Goal: Task Accomplishment & Management: Use online tool/utility

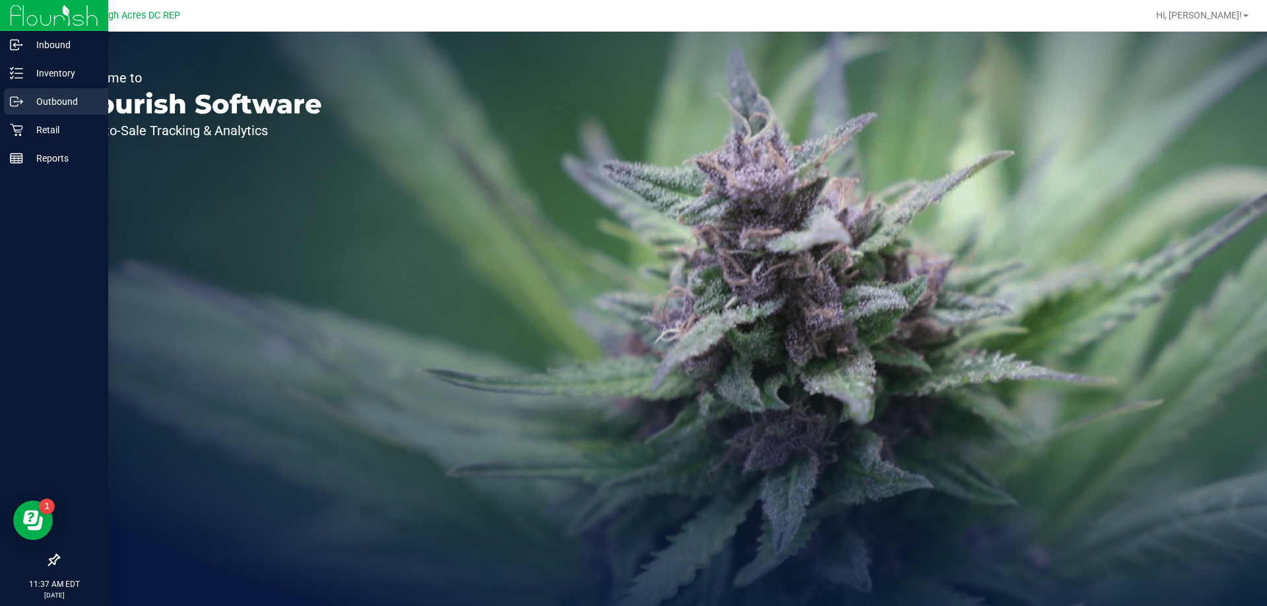
click at [83, 100] on p "Outbound" at bounding box center [62, 102] width 79 height 16
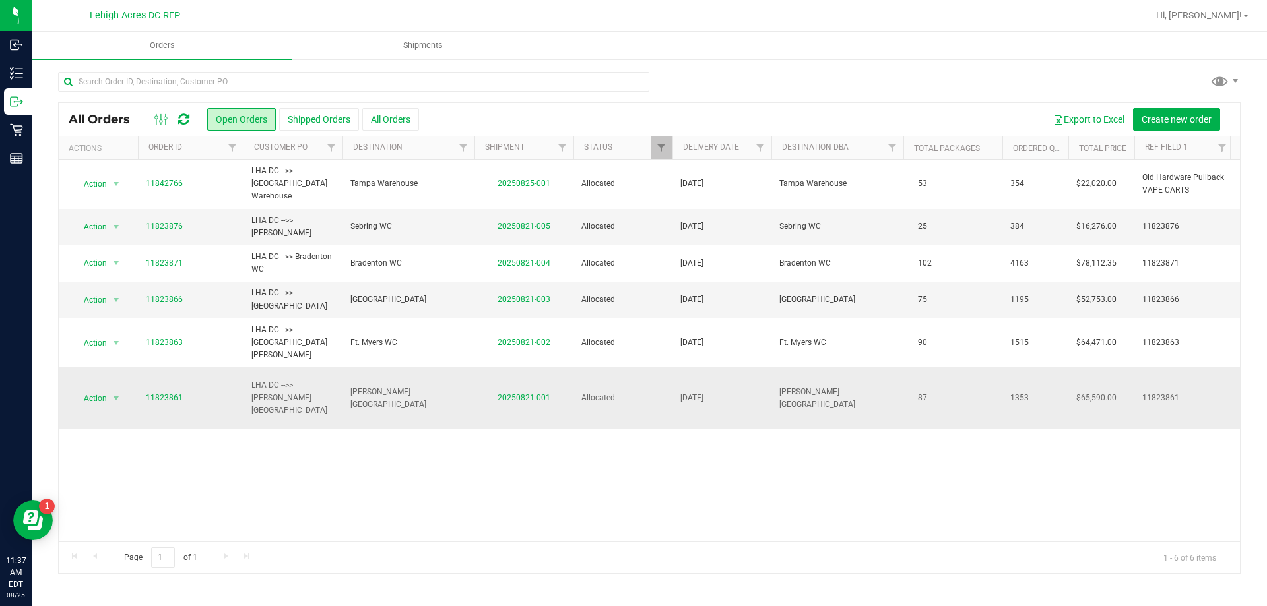
click at [527, 367] on td "20250821-001" at bounding box center [523, 397] width 99 height 61
click at [527, 393] on link "20250821-001" at bounding box center [523, 397] width 53 height 9
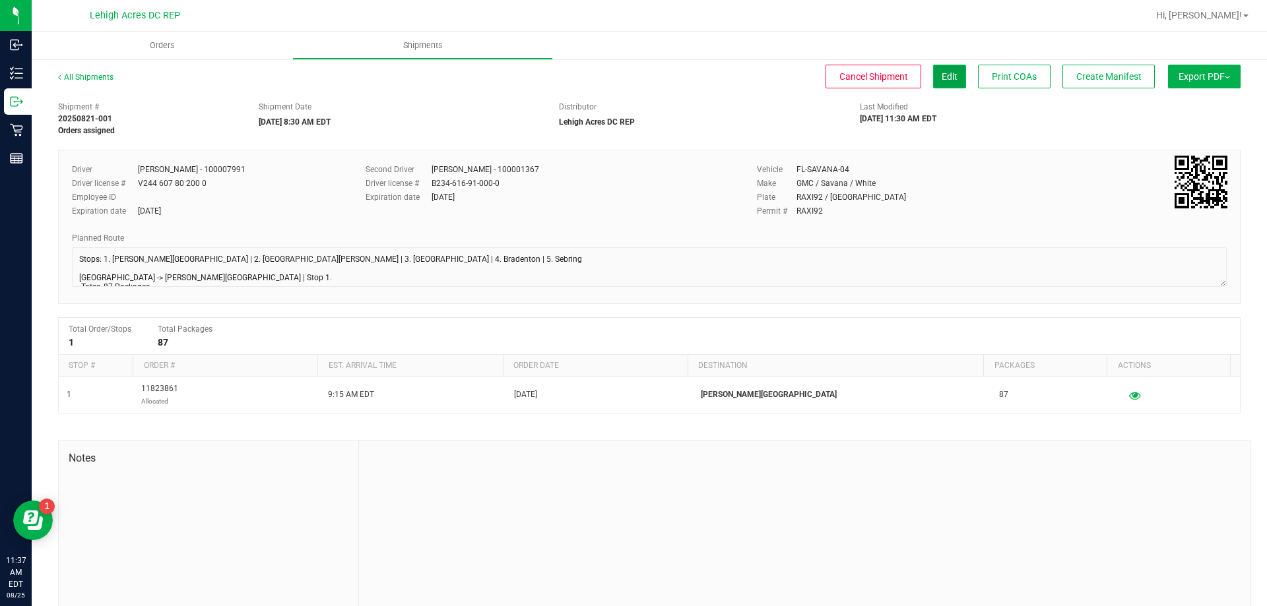
click at [943, 75] on span "Edit" at bounding box center [949, 76] width 16 height 11
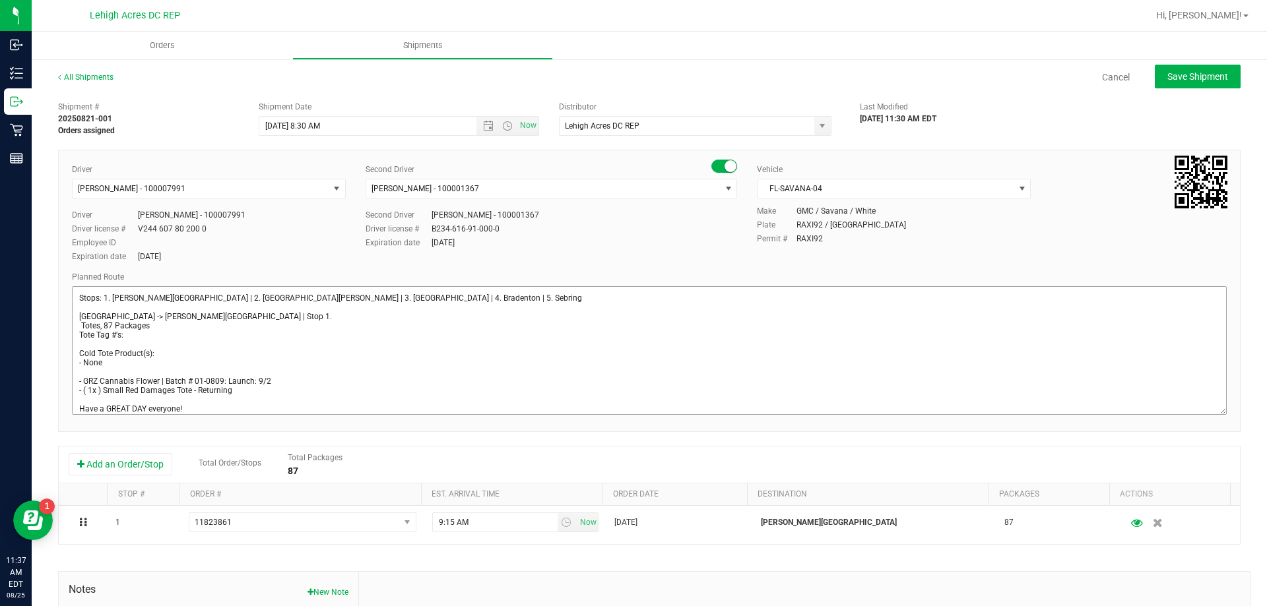
drag, startPoint x: 1214, startPoint y: 321, endPoint x: 1199, endPoint y: 410, distance: 90.4
click at [1199, 410] on textarea at bounding box center [649, 350] width 1155 height 129
click at [80, 323] on textarea at bounding box center [649, 350] width 1155 height 129
click at [219, 327] on textarea at bounding box center [649, 350] width 1155 height 129
click at [220, 340] on textarea at bounding box center [649, 350] width 1155 height 129
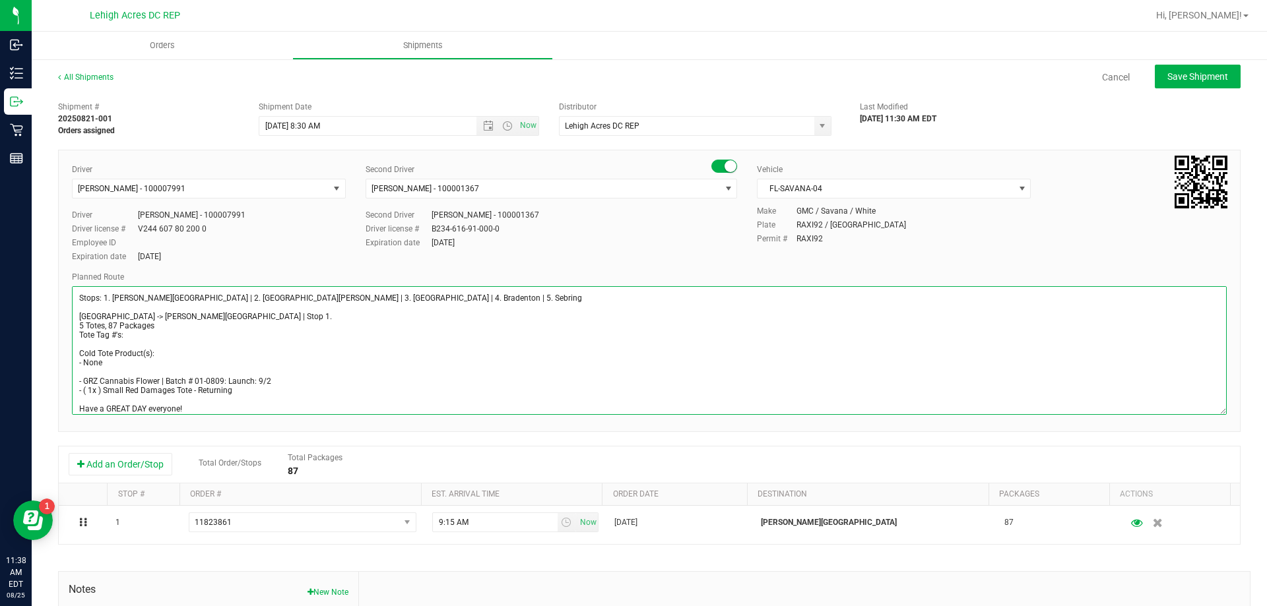
click at [217, 340] on textarea at bounding box center [649, 350] width 1155 height 129
click at [203, 334] on textarea at bounding box center [649, 350] width 1155 height 129
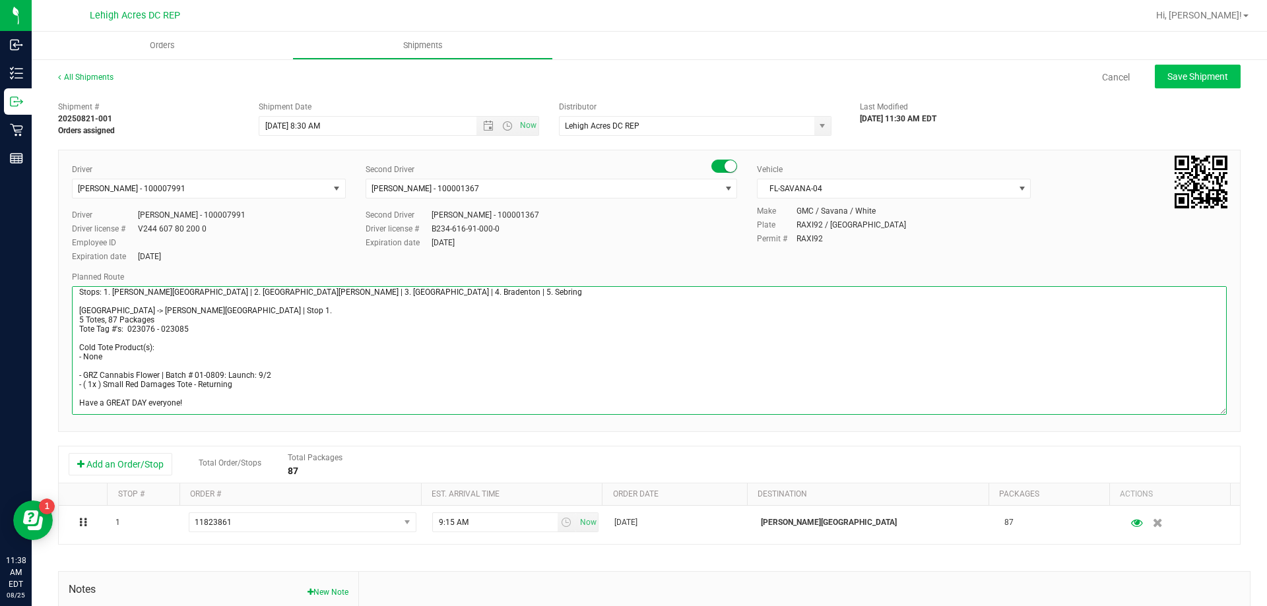
type textarea "Stops: 1. [PERSON_NAME][GEOGRAPHIC_DATA] | 2. [GEOGRAPHIC_DATA][PERSON_NAME] | …"
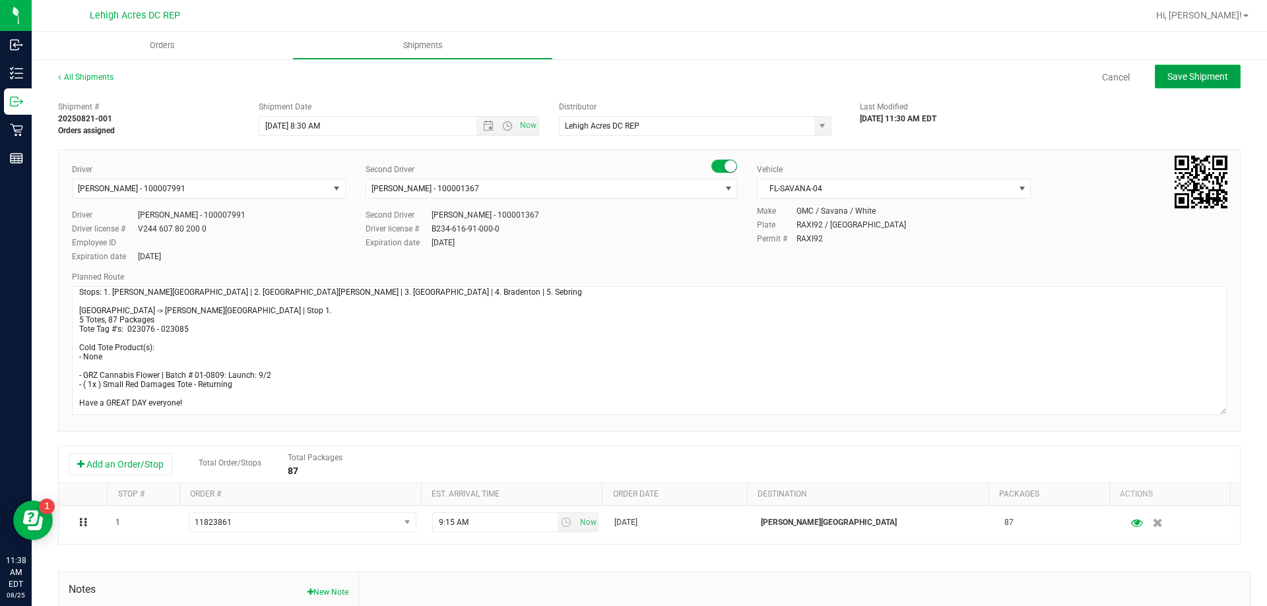
click at [1195, 69] on button "Save Shipment" at bounding box center [1198, 77] width 86 height 24
type input "[DATE] 12:30 PM"
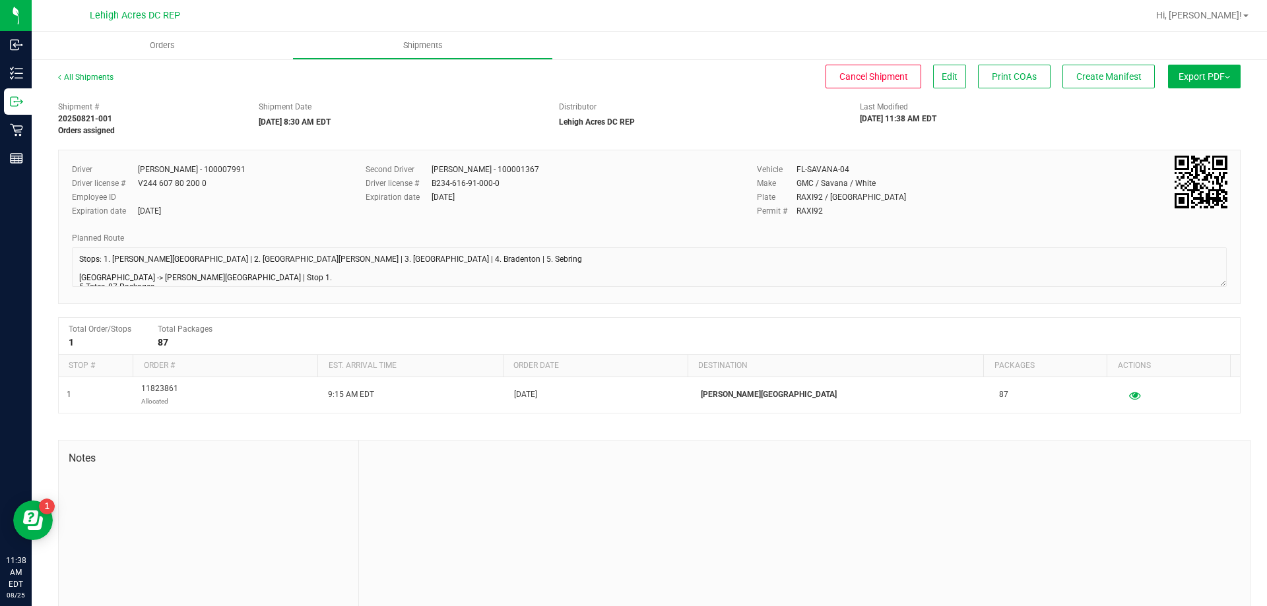
click at [1195, 80] on button "Export PDF" at bounding box center [1204, 77] width 73 height 24
click at [1195, 104] on span "Manifest by Package ID" at bounding box center [1185, 105] width 84 height 9
click at [172, 42] on span "Orders" at bounding box center [171, 46] width 61 height 12
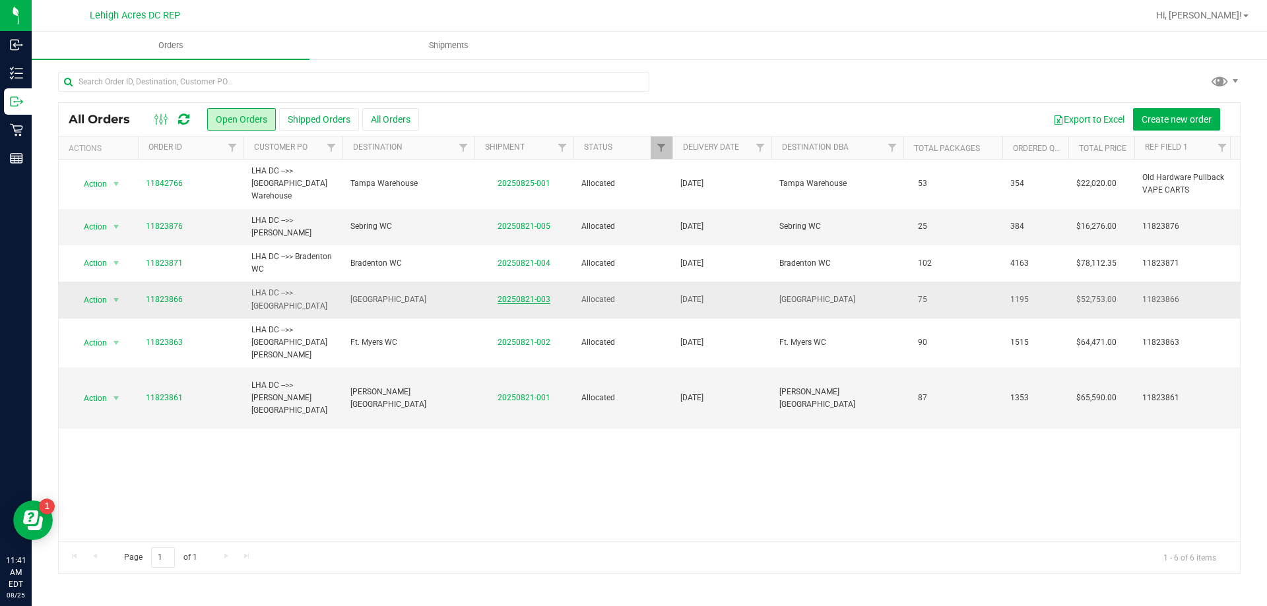
click at [535, 295] on link "20250821-003" at bounding box center [523, 299] width 53 height 9
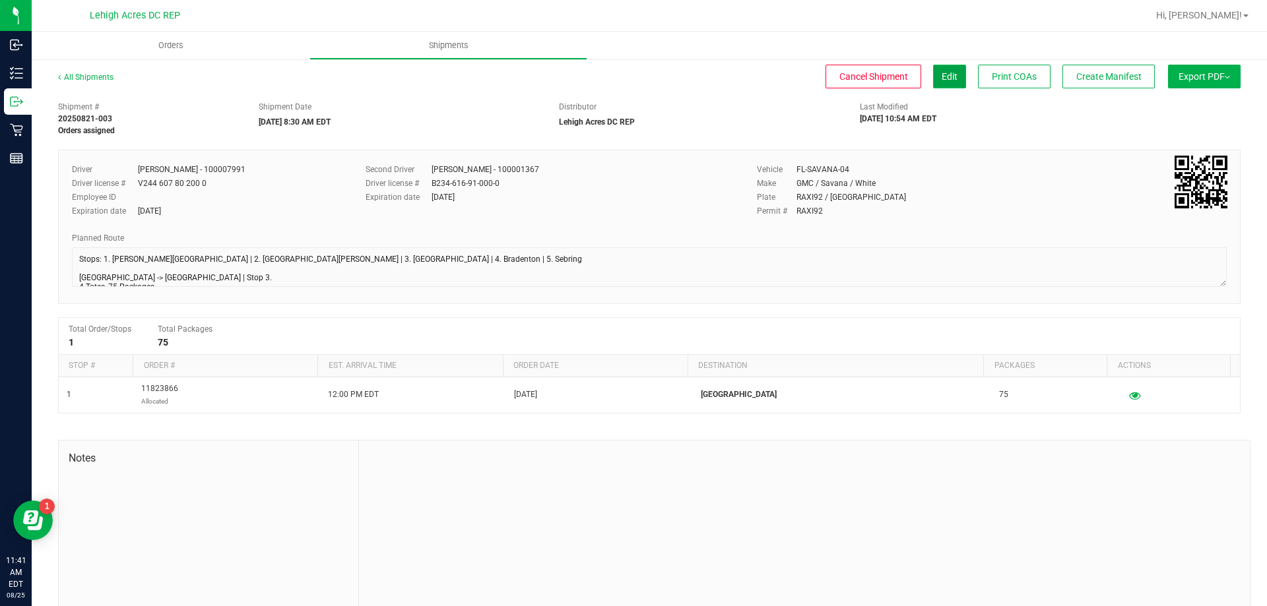
click at [944, 65] on button "Edit" at bounding box center [949, 77] width 33 height 24
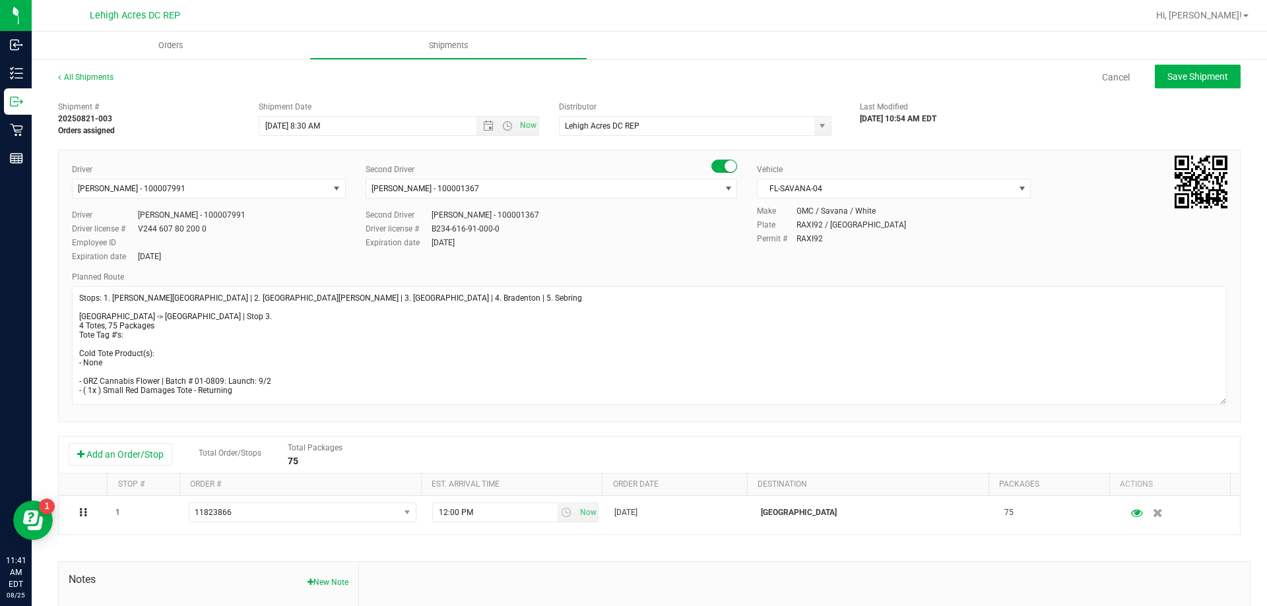
drag, startPoint x: 1211, startPoint y: 323, endPoint x: 1217, endPoint y: 404, distance: 80.8
click at [1217, 404] on div "Driver [PERSON_NAME] - 100007991 Select Driver [PERSON_NAME] - 100006559 [PERSO…" at bounding box center [649, 286] width 1182 height 272
click at [267, 334] on textarea at bounding box center [649, 346] width 1155 height 120
type textarea "Stops: 1. [PERSON_NAME][GEOGRAPHIC_DATA] | 2. [GEOGRAPHIC_DATA][PERSON_NAME] | …"
click at [1187, 69] on button "Save Shipment" at bounding box center [1198, 77] width 86 height 24
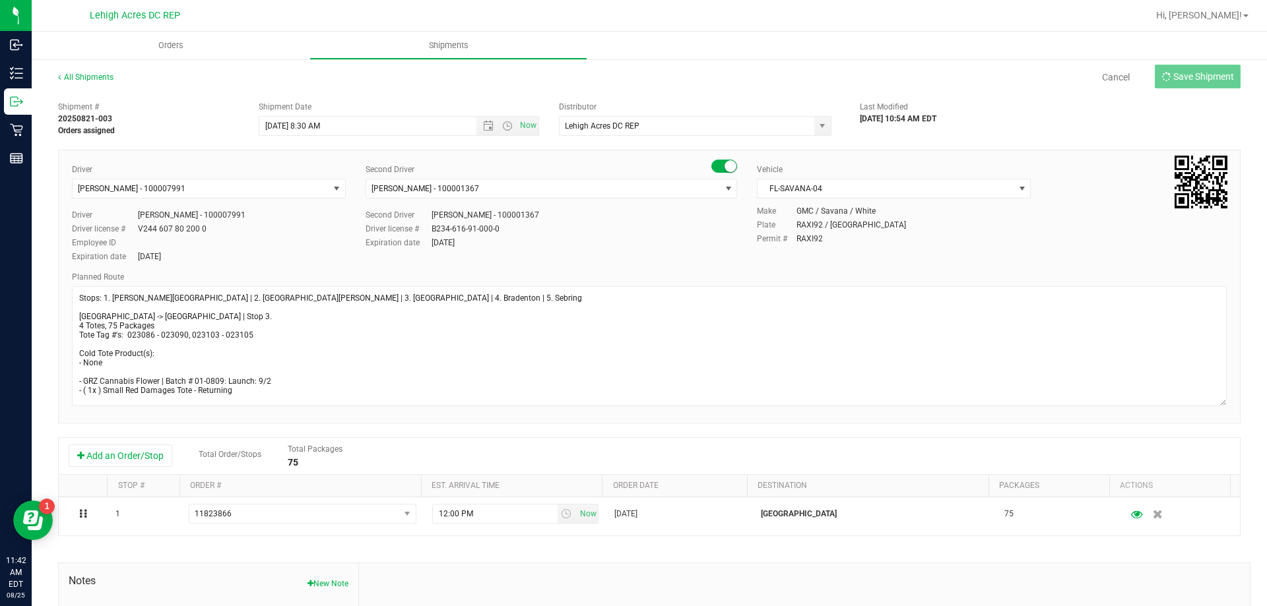
type input "[DATE] 12:30 PM"
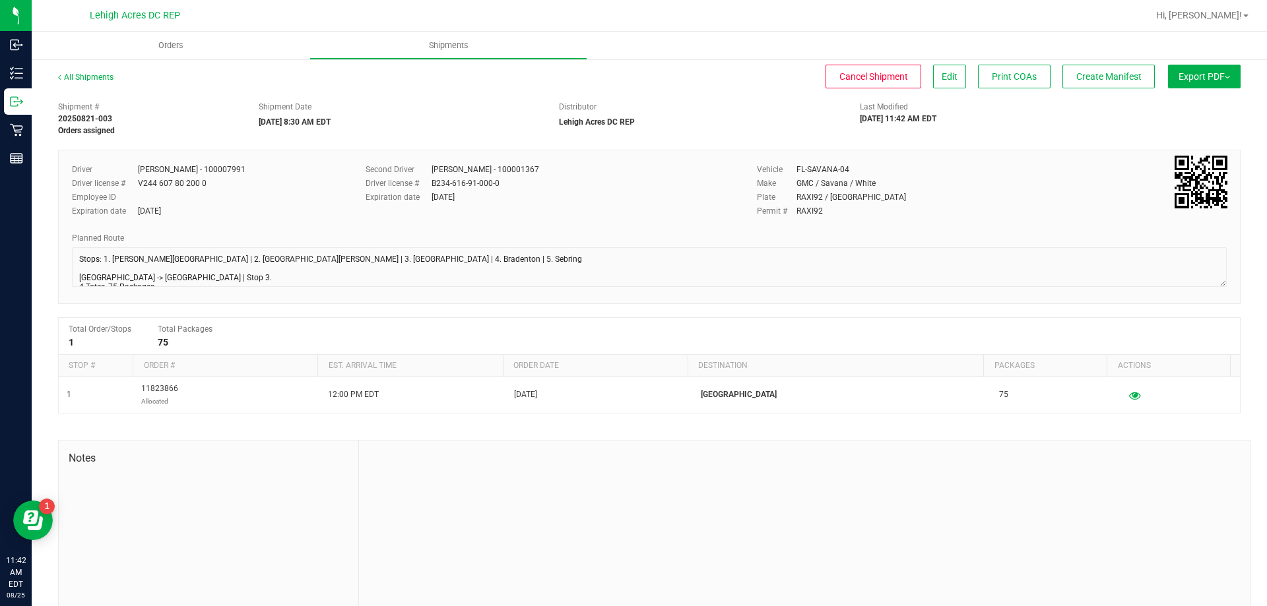
click at [1185, 73] on button "Export PDF" at bounding box center [1204, 77] width 73 height 24
click at [1194, 98] on li "Manifest by Package ID" at bounding box center [1199, 106] width 133 height 20
